Goal: Task Accomplishment & Management: Manage account settings

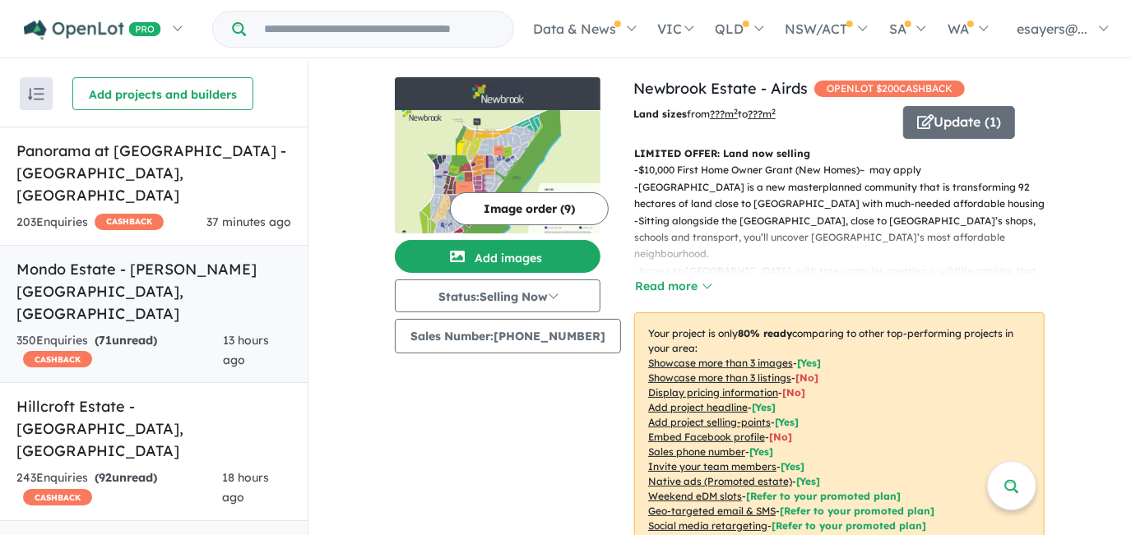
scroll to position [896, 0]
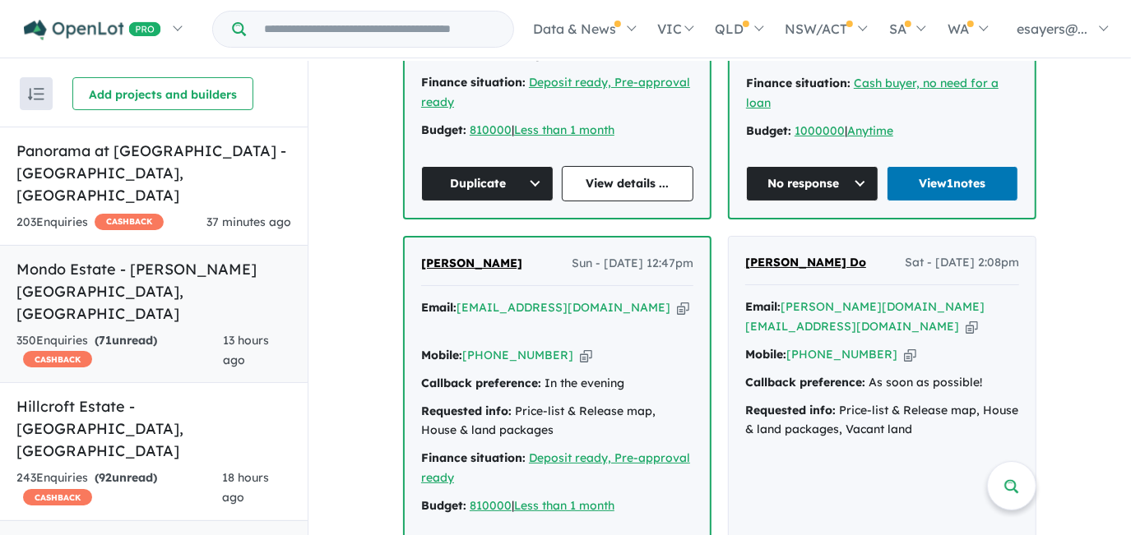
click at [122, 258] on h5 "Mondo Estate - [PERSON_NAME][GEOGRAPHIC_DATA] , [GEOGRAPHIC_DATA]" at bounding box center [153, 291] width 275 height 67
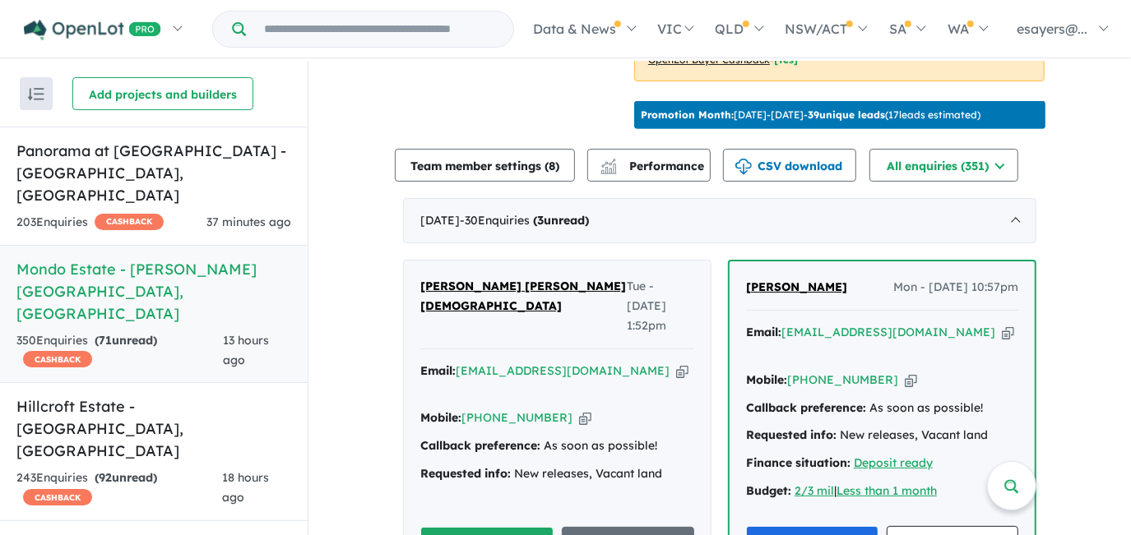
scroll to position [668, 0]
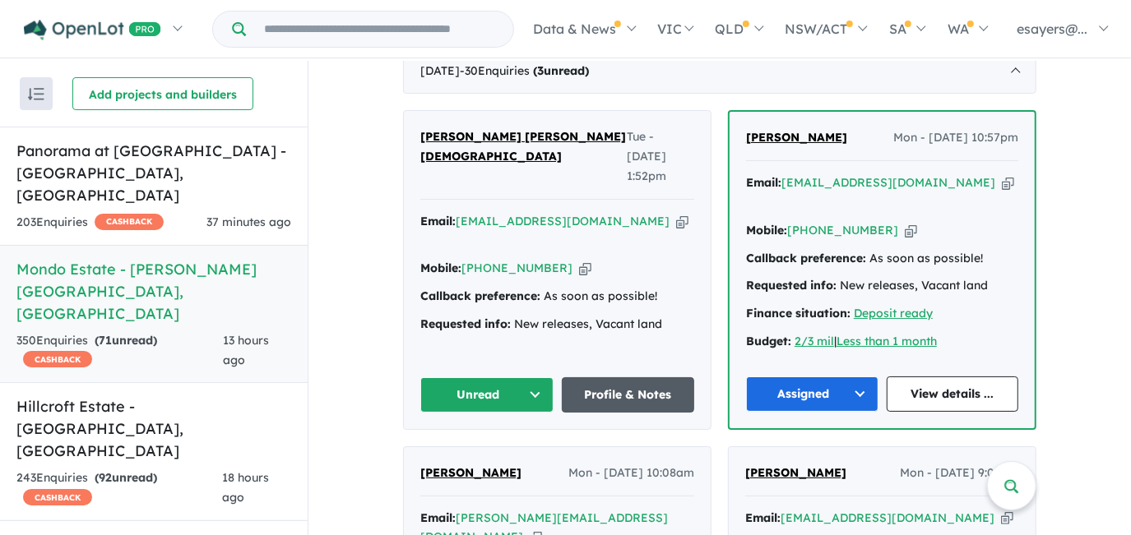
click at [634, 377] on link "Profile & Notes" at bounding box center [628, 394] width 133 height 35
click at [488, 377] on button "Unread" at bounding box center [486, 394] width 133 height 35
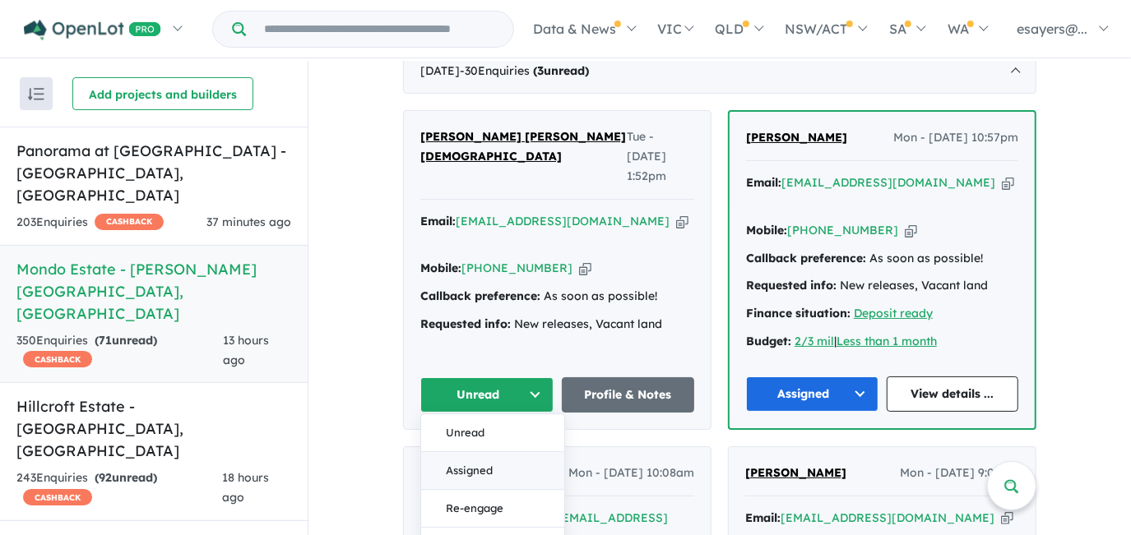
click at [500, 452] on button "Assigned" at bounding box center [492, 471] width 143 height 38
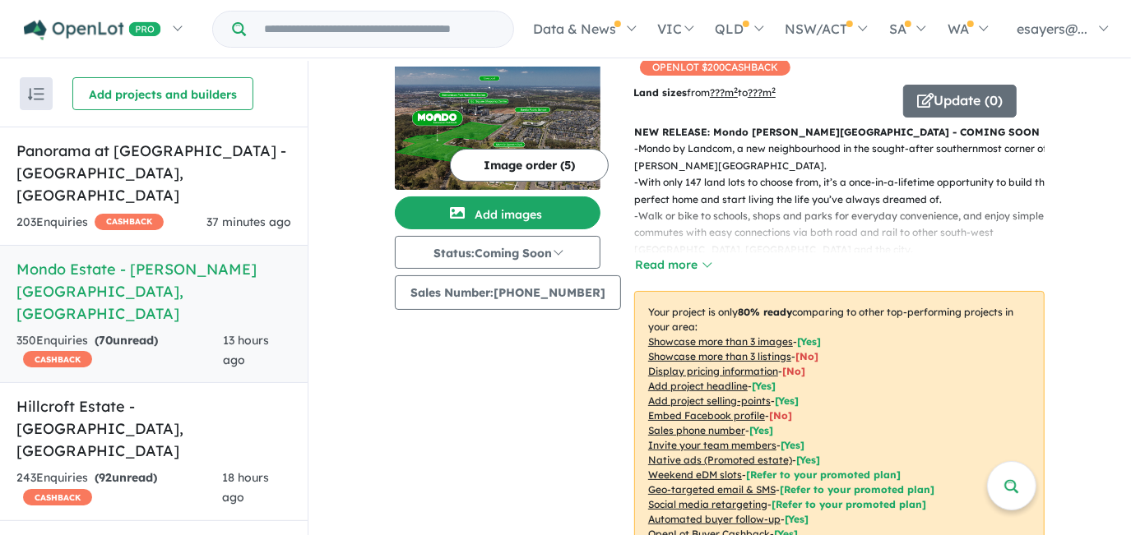
scroll to position [0, 0]
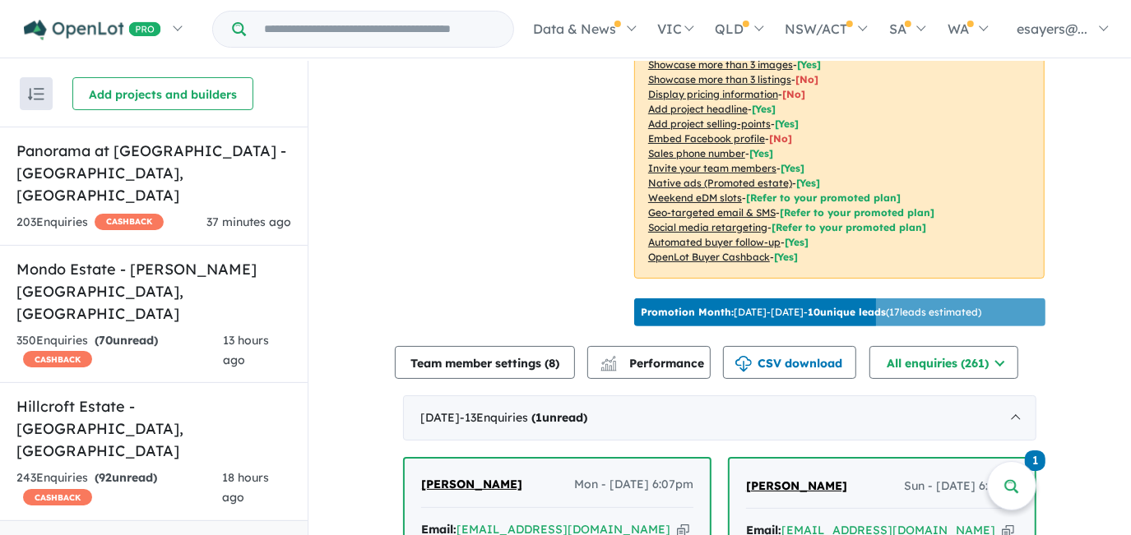
scroll to position [598, 0]
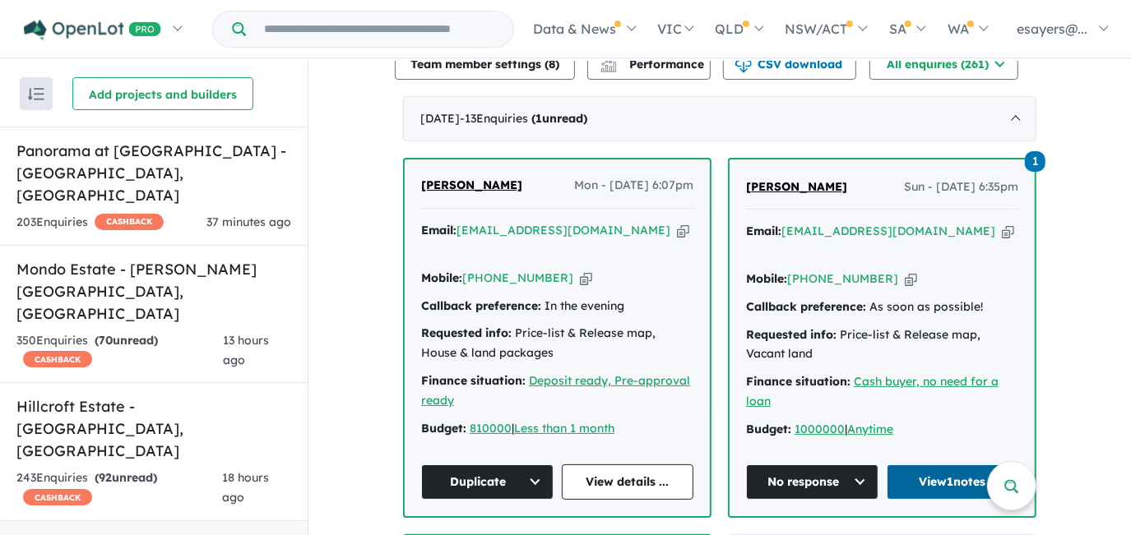
click at [938, 467] on link "View 1 notes" at bounding box center [952, 482] width 132 height 35
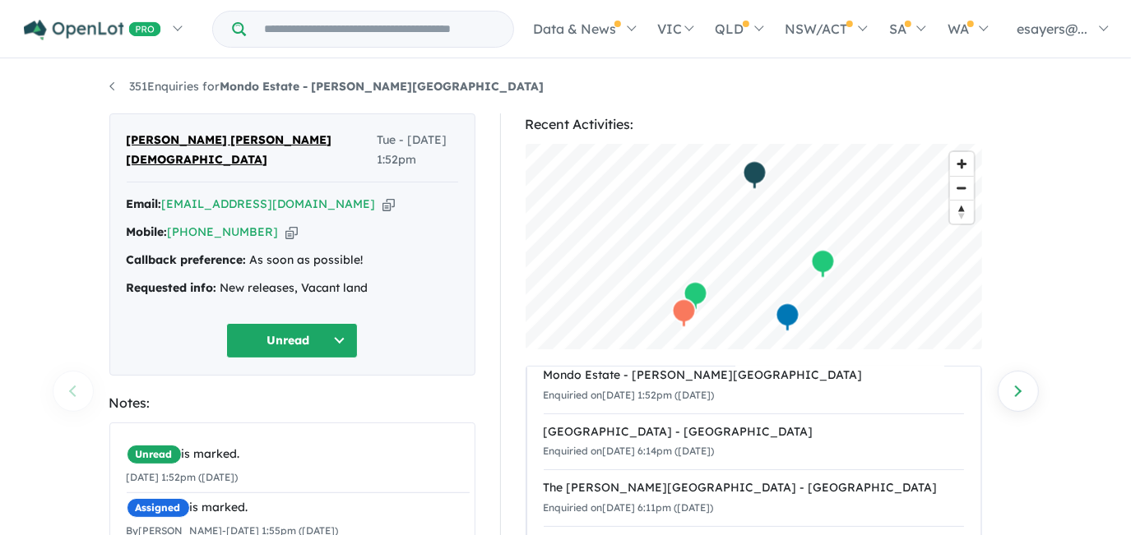
click at [382, 196] on icon "button" at bounding box center [388, 204] width 12 height 17
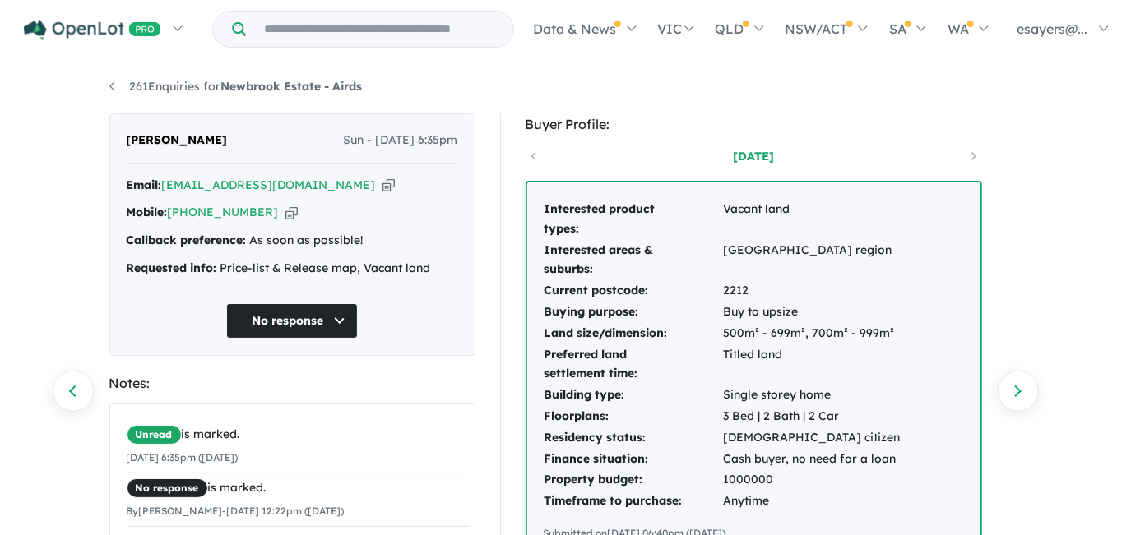
scroll to position [149, 0]
